Goal: Task Accomplishment & Management: Manage account settings

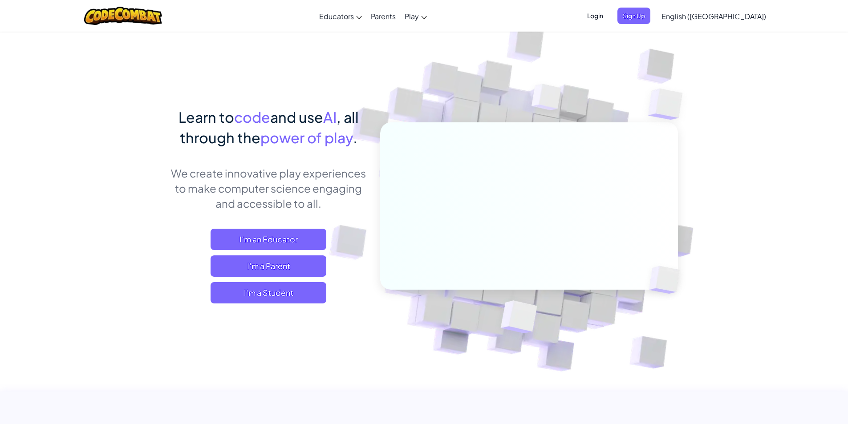
click at [608, 17] on span "Login" at bounding box center [595, 16] width 27 height 16
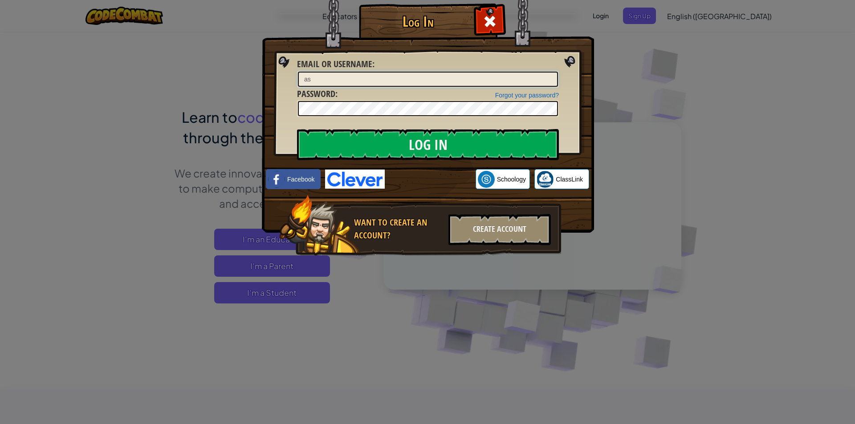
type input "a"
type input "Ф"
type input "АйлинаД"
click at [476, 150] on input "Log In" at bounding box center [428, 144] width 262 height 31
